Goal: Task Accomplishment & Management: Use online tool/utility

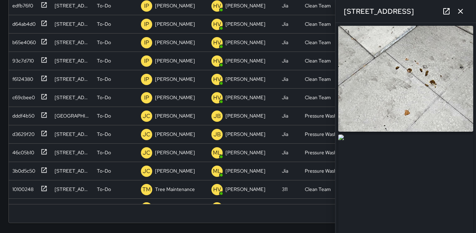
scroll to position [1103, 0]
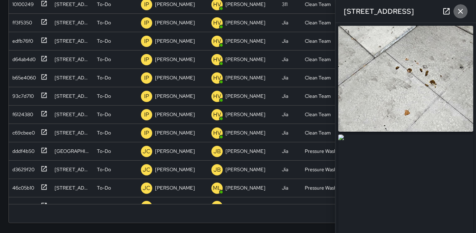
click at [458, 12] on icon "button" at bounding box center [461, 11] width 8 height 8
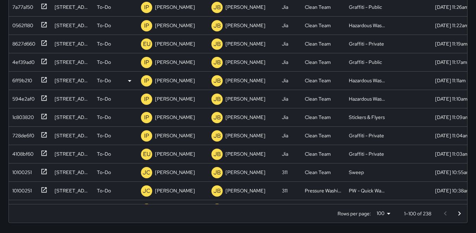
scroll to position [7, 0]
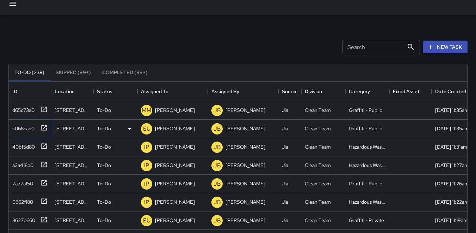
click at [22, 129] on div "c068cad0" at bounding box center [22, 127] width 25 height 10
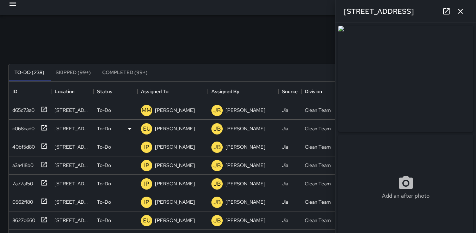
type input "**********"
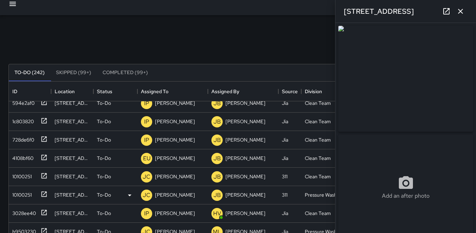
scroll to position [247, 0]
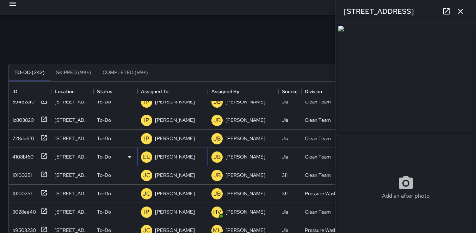
click at [145, 158] on p "EU" at bounding box center [146, 157] width 7 height 8
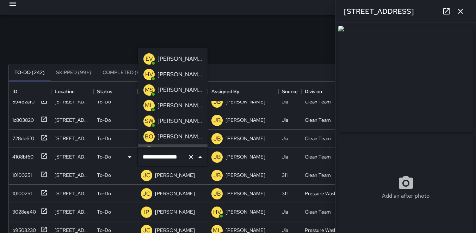
scroll to position [13, 0]
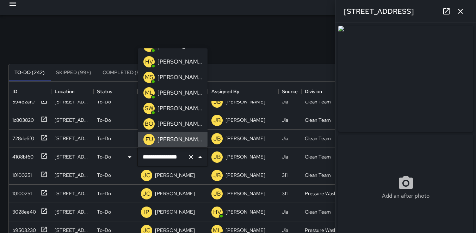
click at [26, 153] on div "4108bf60" at bounding box center [22, 155] width 24 height 10
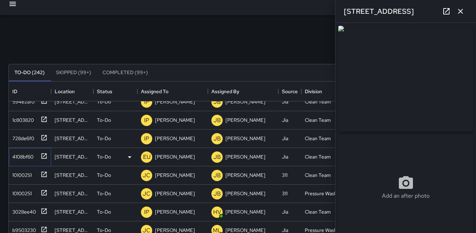
type input "**********"
click at [148, 157] on p "EU" at bounding box center [146, 157] width 7 height 8
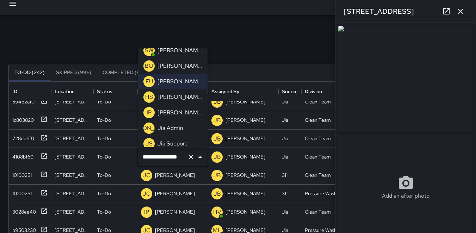
scroll to position [83, 0]
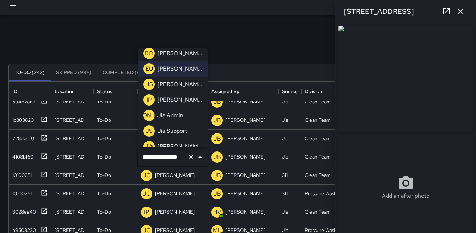
click at [147, 102] on p "IP" at bounding box center [149, 100] width 5 height 8
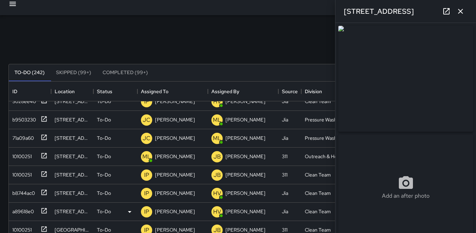
scroll to position [370, 0]
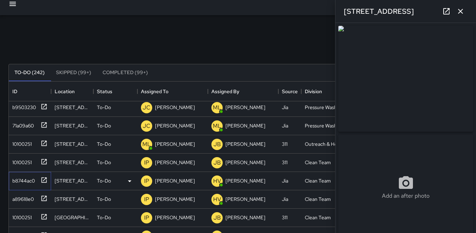
click at [17, 183] on div "b8744ac0" at bounding box center [22, 179] width 25 height 10
click at [30, 199] on div "a89618e0" at bounding box center [22, 198] width 24 height 10
click at [29, 214] on div "10100251" at bounding box center [21, 216] width 22 height 10
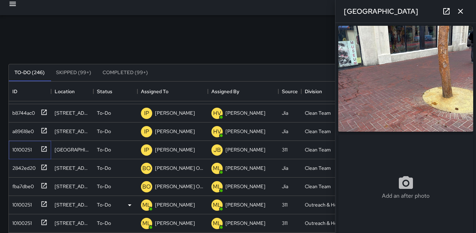
scroll to position [546, 0]
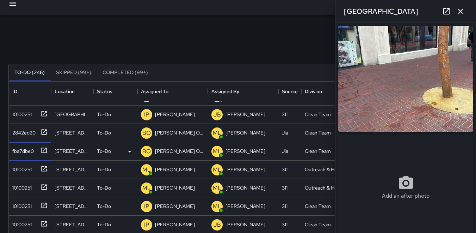
click at [22, 148] on div "fba7dbe0" at bounding box center [22, 150] width 24 height 10
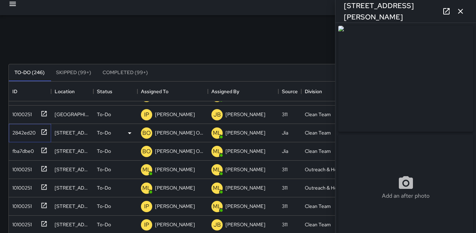
click at [25, 132] on div "2842ed20" at bounding box center [23, 131] width 26 height 10
click at [146, 132] on p "BO" at bounding box center [146, 133] width 8 height 8
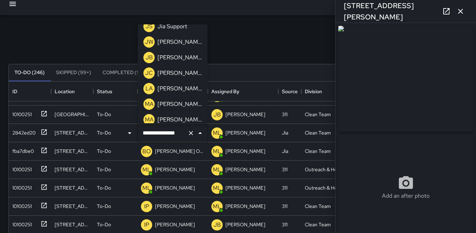
scroll to position [176, 0]
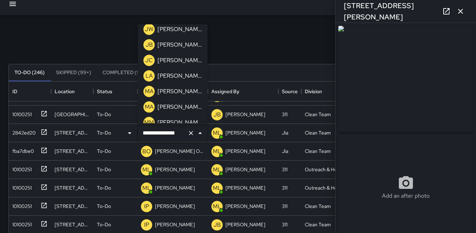
click at [147, 91] on p "MA" at bounding box center [149, 91] width 9 height 8
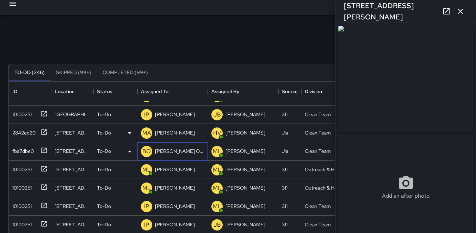
click at [146, 152] on p "BO" at bounding box center [146, 151] width 8 height 8
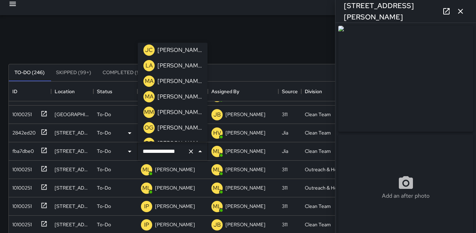
scroll to position [212, 0]
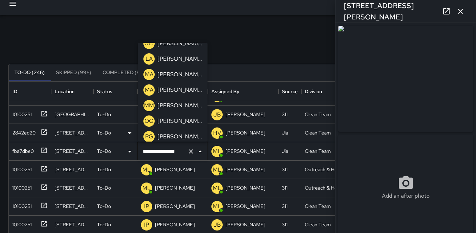
click at [149, 74] on p "MA" at bounding box center [149, 74] width 9 height 8
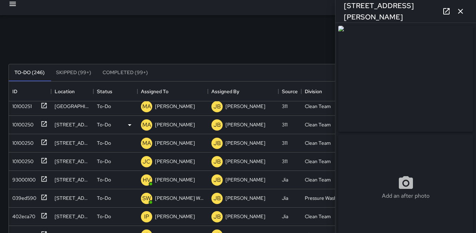
scroll to position [897, 0]
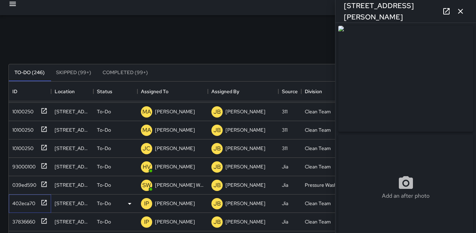
click at [27, 201] on div "402eca70" at bounding box center [23, 202] width 26 height 10
type input "**********"
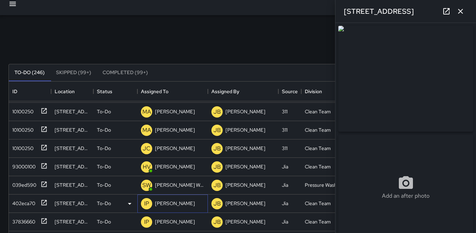
click at [151, 203] on div "IP" at bounding box center [146, 203] width 11 height 11
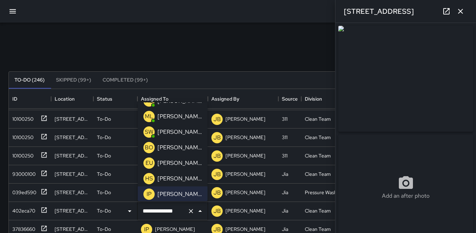
scroll to position [32, 0]
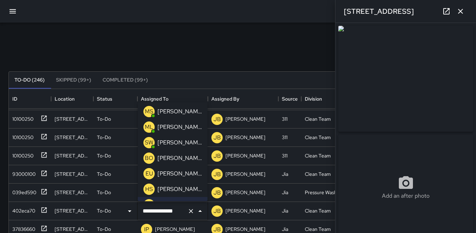
click at [149, 175] on p "EU" at bounding box center [149, 173] width 7 height 8
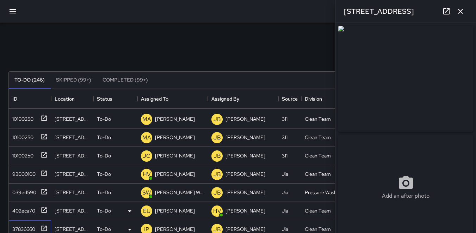
click at [22, 225] on div "37836660" at bounding box center [23, 228] width 26 height 10
type input "**********"
click at [147, 229] on p "IP" at bounding box center [146, 229] width 5 height 8
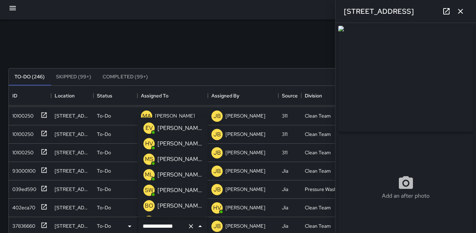
scroll to position [35, 0]
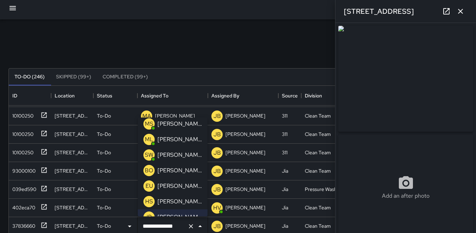
click at [148, 186] on p "EU" at bounding box center [149, 186] width 7 height 8
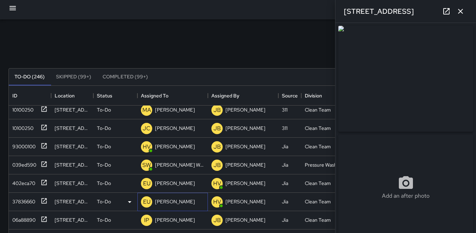
scroll to position [932, 0]
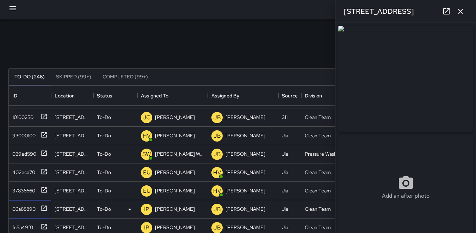
click at [23, 211] on div "06a88890" at bounding box center [23, 207] width 26 height 10
type input "**********"
click at [150, 208] on div "IP" at bounding box center [146, 208] width 11 height 11
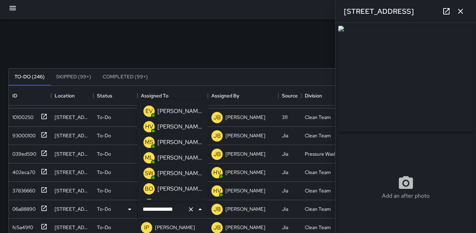
scroll to position [44, 0]
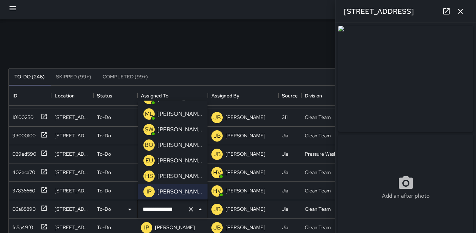
click at [147, 157] on p "EU" at bounding box center [149, 160] width 7 height 8
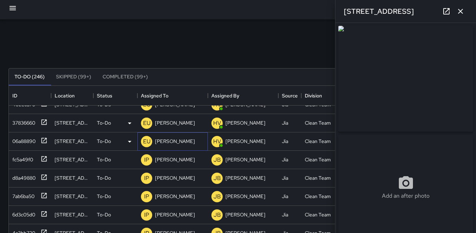
scroll to position [1003, 0]
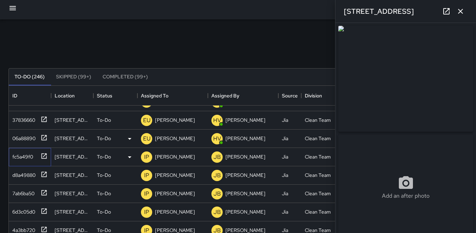
click at [19, 157] on div "fc5a49f0" at bounding box center [22, 155] width 24 height 10
click at [142, 158] on div "IP" at bounding box center [146, 156] width 11 height 11
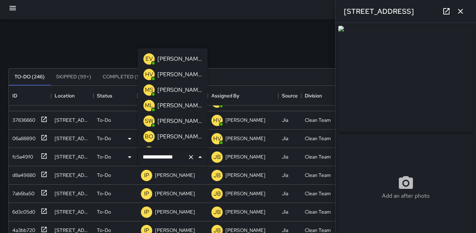
scroll to position [44, 0]
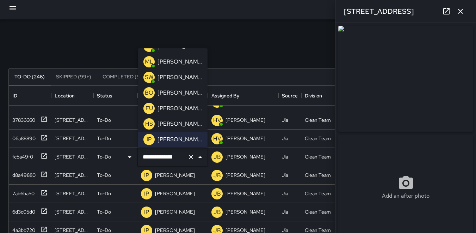
click at [150, 107] on p "EU" at bounding box center [149, 108] width 7 height 8
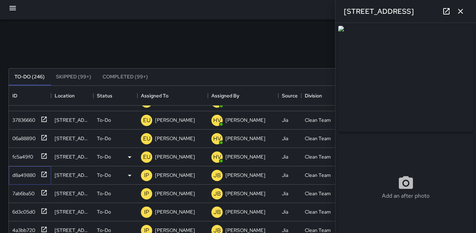
click at [26, 173] on div "d8a49880" at bounding box center [23, 174] width 26 height 10
type input "**********"
click at [31, 195] on div "7ab6ba50" at bounding box center [22, 192] width 25 height 10
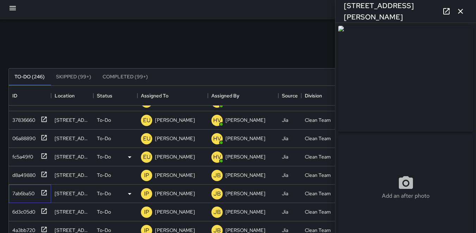
type input "**********"
click at [148, 194] on p "IP" at bounding box center [146, 193] width 5 height 8
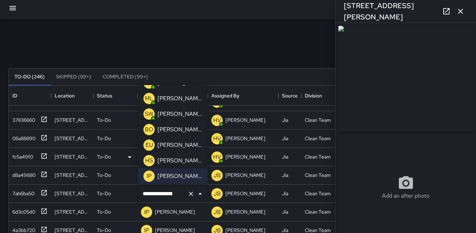
click at [146, 145] on p "EU" at bounding box center [149, 145] width 7 height 8
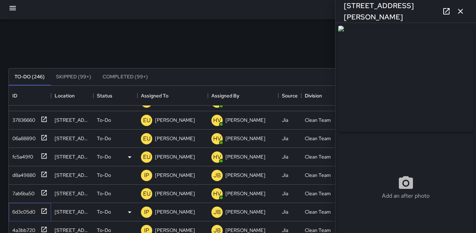
click at [23, 208] on div "6d3c05d0" at bounding box center [23, 210] width 26 height 10
type input "**********"
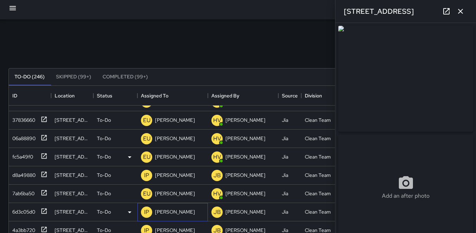
click at [145, 208] on p "IP" at bounding box center [146, 212] width 5 height 8
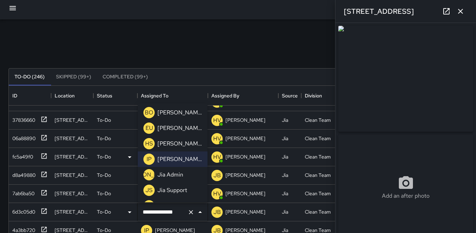
scroll to position [8, 0]
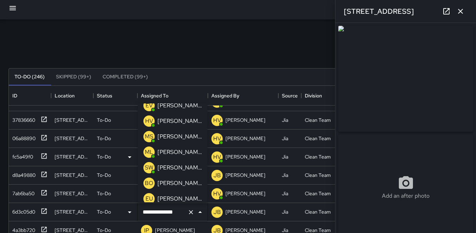
click at [151, 196] on p "EU" at bounding box center [149, 198] width 7 height 8
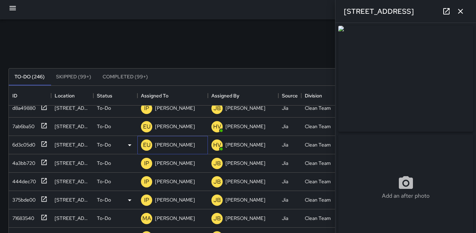
scroll to position [1074, 0]
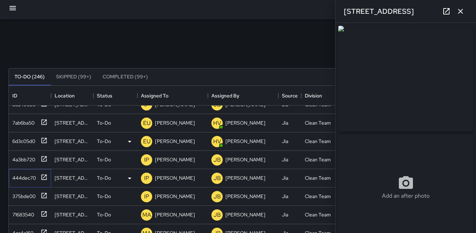
click at [29, 179] on div "444dec70" at bounding box center [23, 176] width 26 height 10
type input "**********"
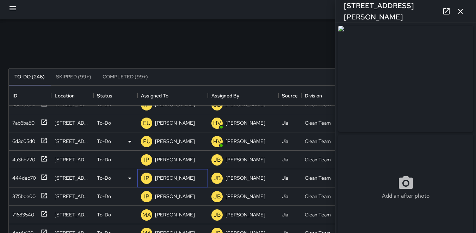
click at [145, 178] on p "IP" at bounding box center [146, 178] width 5 height 8
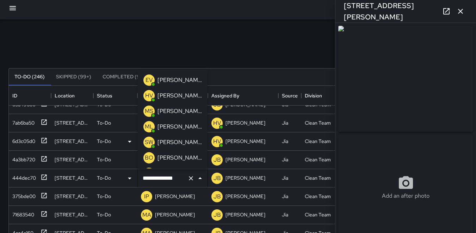
scroll to position [44, 0]
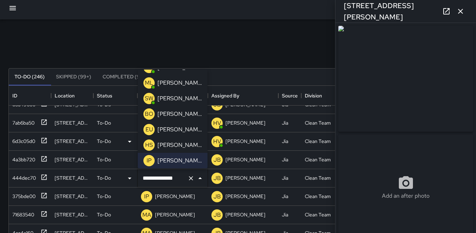
click at [151, 129] on p "EU" at bounding box center [149, 129] width 7 height 8
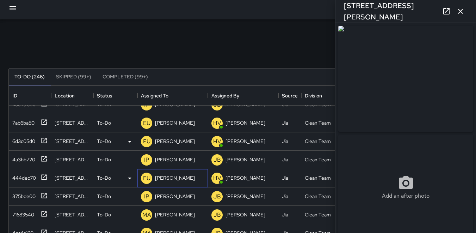
click at [147, 176] on p "EU" at bounding box center [146, 178] width 7 height 8
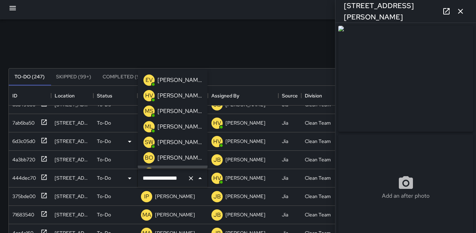
scroll to position [13, 0]
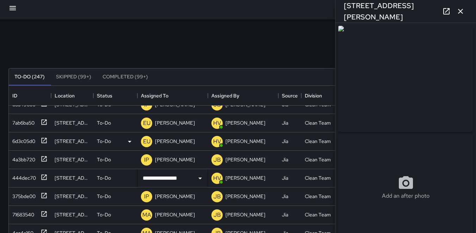
click at [125, 40] on div "Search Search New Task" at bounding box center [238, 51] width 462 height 37
click at [30, 155] on div "4a3bb720" at bounding box center [23, 158] width 26 height 10
type input "**********"
click at [146, 159] on p "IP" at bounding box center [146, 160] width 5 height 8
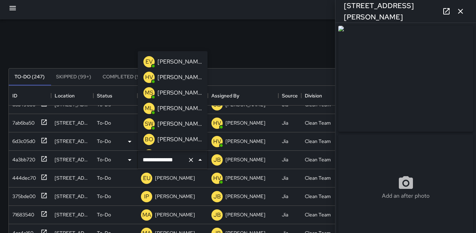
scroll to position [44, 0]
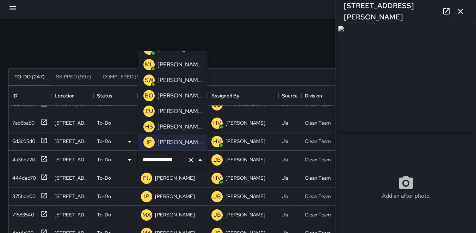
click at [147, 111] on p "EU" at bounding box center [149, 111] width 7 height 8
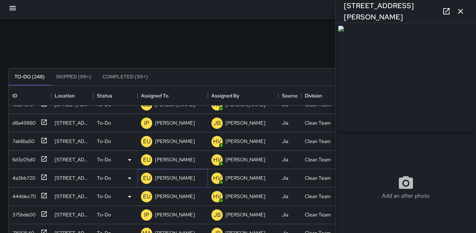
scroll to position [1110, 0]
click at [26, 174] on div "444dec70" at bounding box center [23, 176] width 26 height 10
type input "**********"
click at [26, 195] on div "375bde00" at bounding box center [23, 195] width 26 height 10
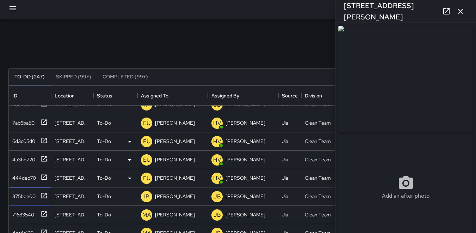
type input "**********"
click at [147, 195] on p "IP" at bounding box center [146, 196] width 5 height 8
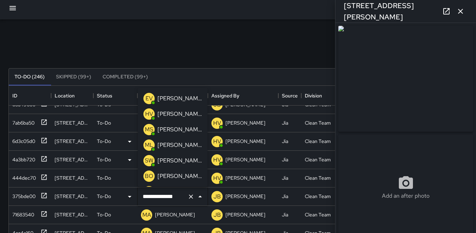
scroll to position [44, 0]
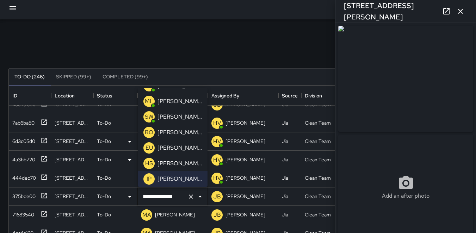
click at [150, 145] on p "EU" at bounding box center [149, 148] width 7 height 8
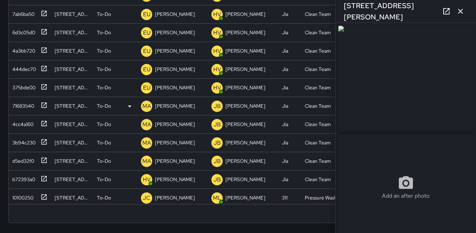
scroll to position [1031, 0]
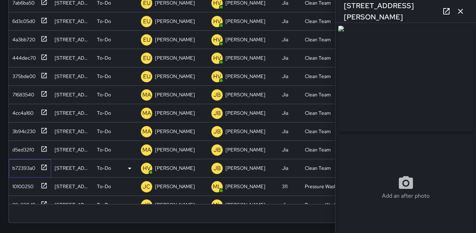
click at [26, 167] on div "b72393a0" at bounding box center [23, 167] width 26 height 10
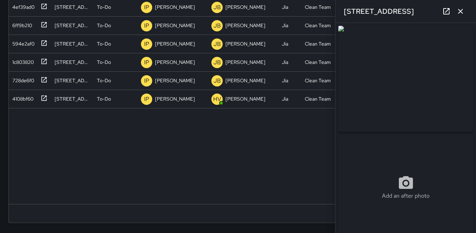
scroll to position [0, 0]
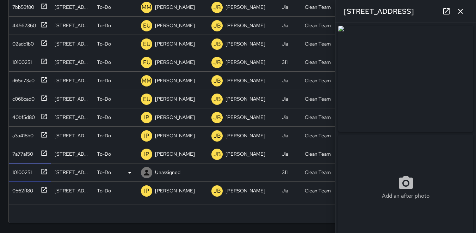
click at [18, 172] on div "10100251" at bounding box center [21, 171] width 22 height 10
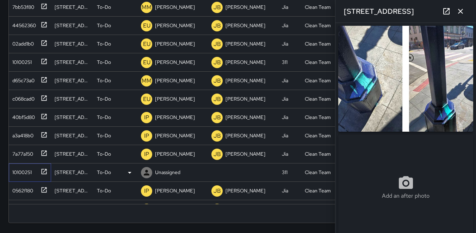
type input "**********"
click at [147, 170] on icon at bounding box center [147, 173] width 6 height 6
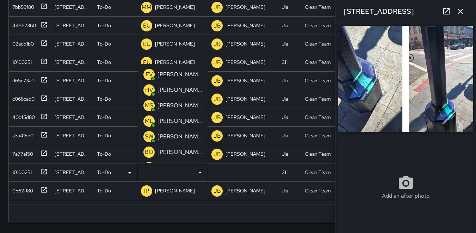
click at [146, 88] on p "HV" at bounding box center [149, 90] width 8 height 8
